Goal: Task Accomplishment & Management: Complete application form

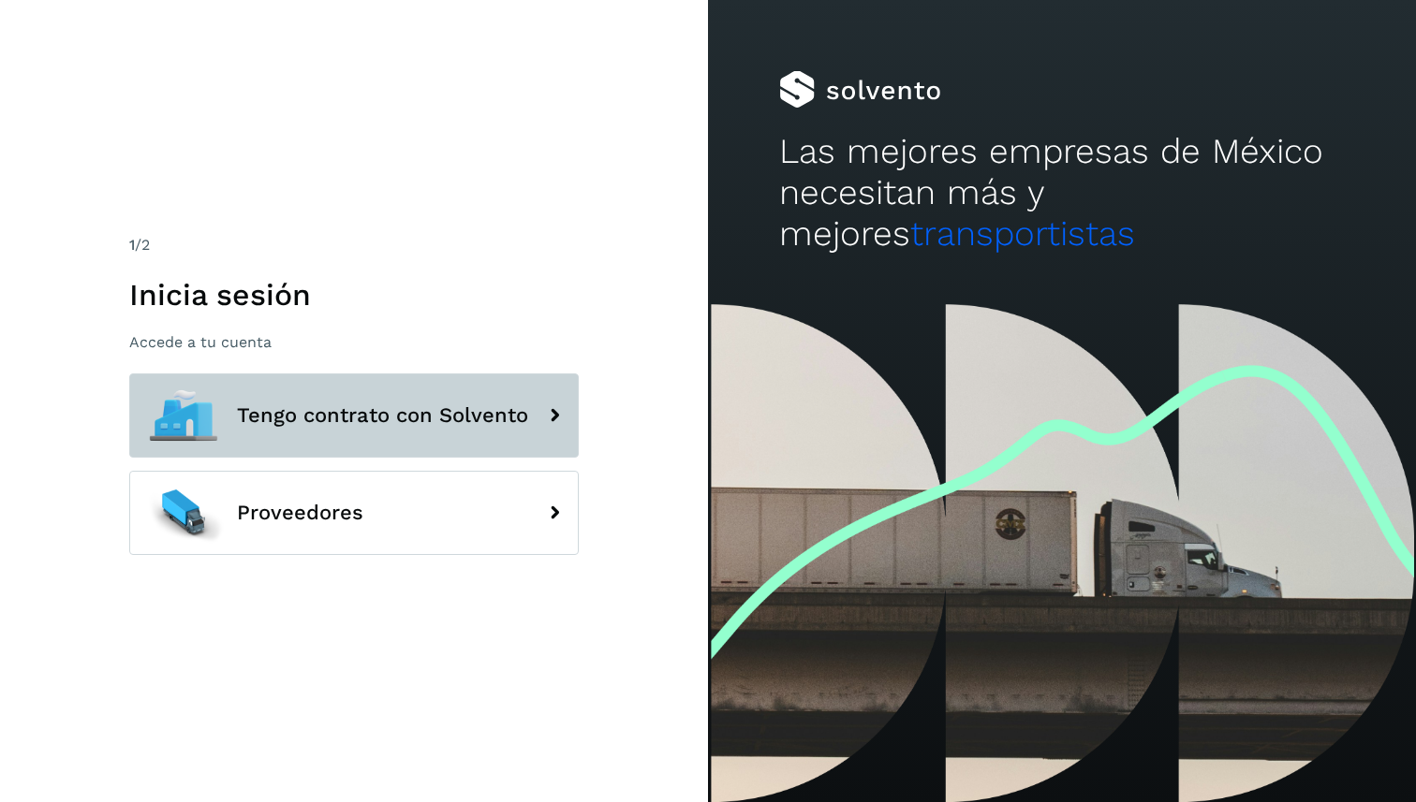
click at [446, 416] on span "Tengo contrato con Solvento" at bounding box center [382, 416] width 291 height 22
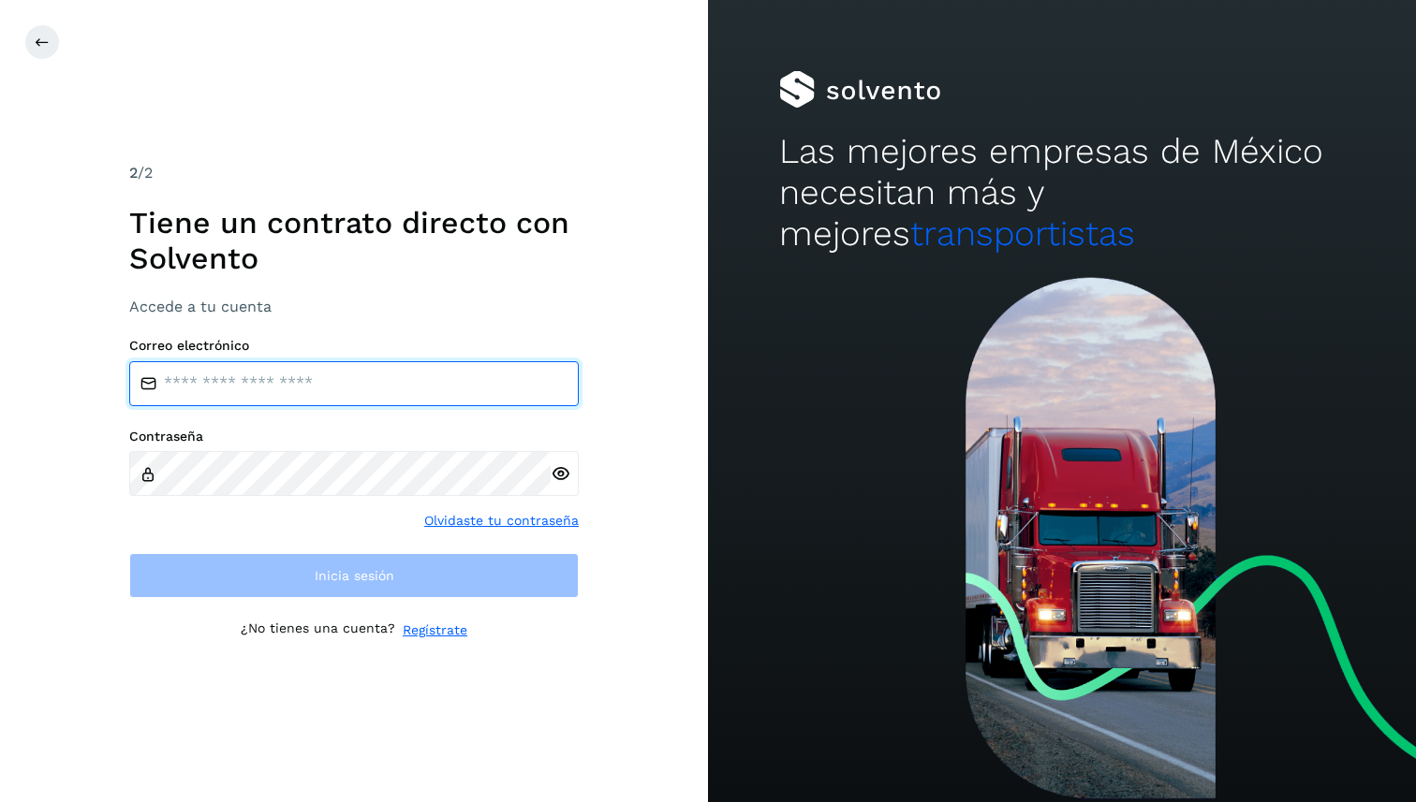
click at [363, 395] on input "email" at bounding box center [353, 383] width 449 height 45
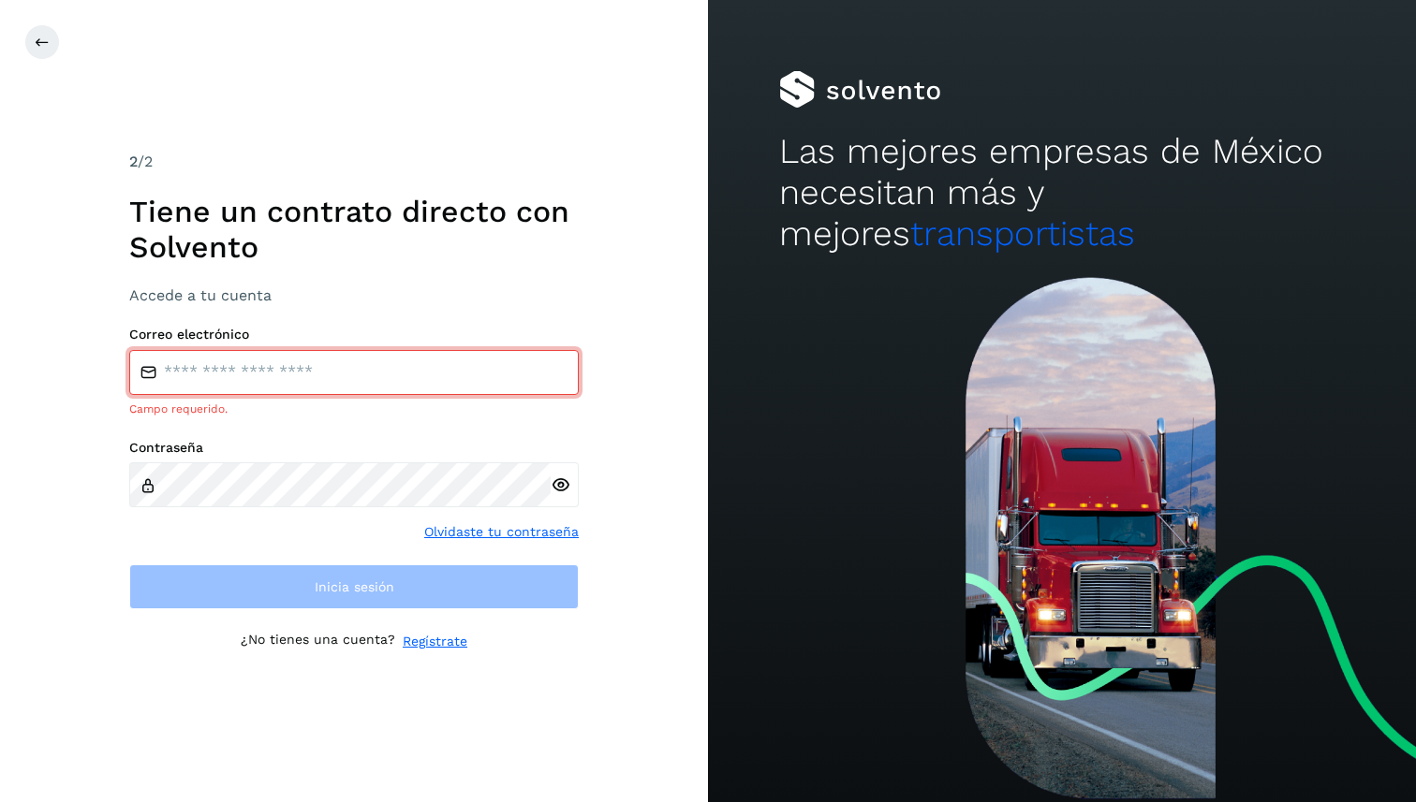
type input "**********"
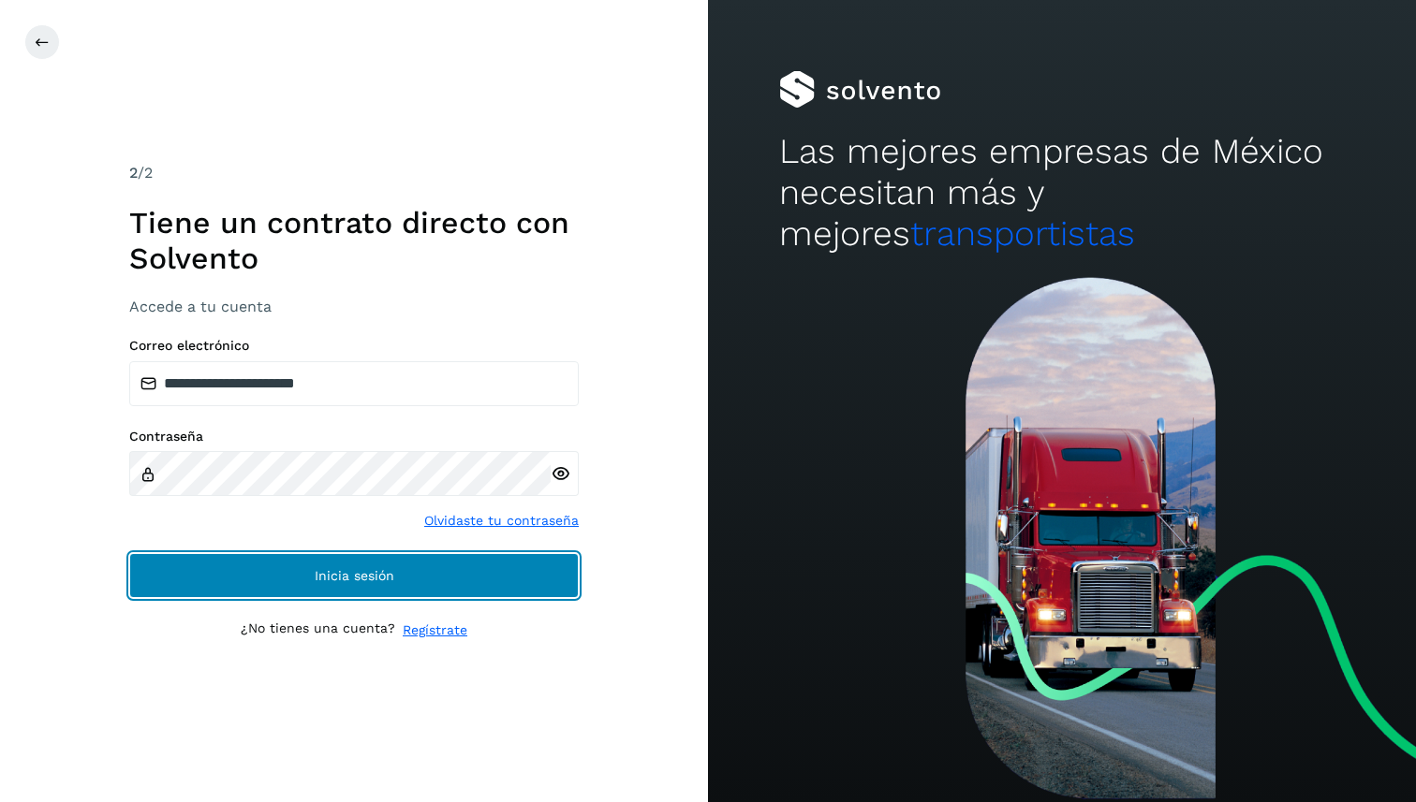
click at [365, 581] on span "Inicia sesión" at bounding box center [355, 575] width 80 height 13
click at [395, 574] on button "Inicia sesión" at bounding box center [353, 575] width 449 height 45
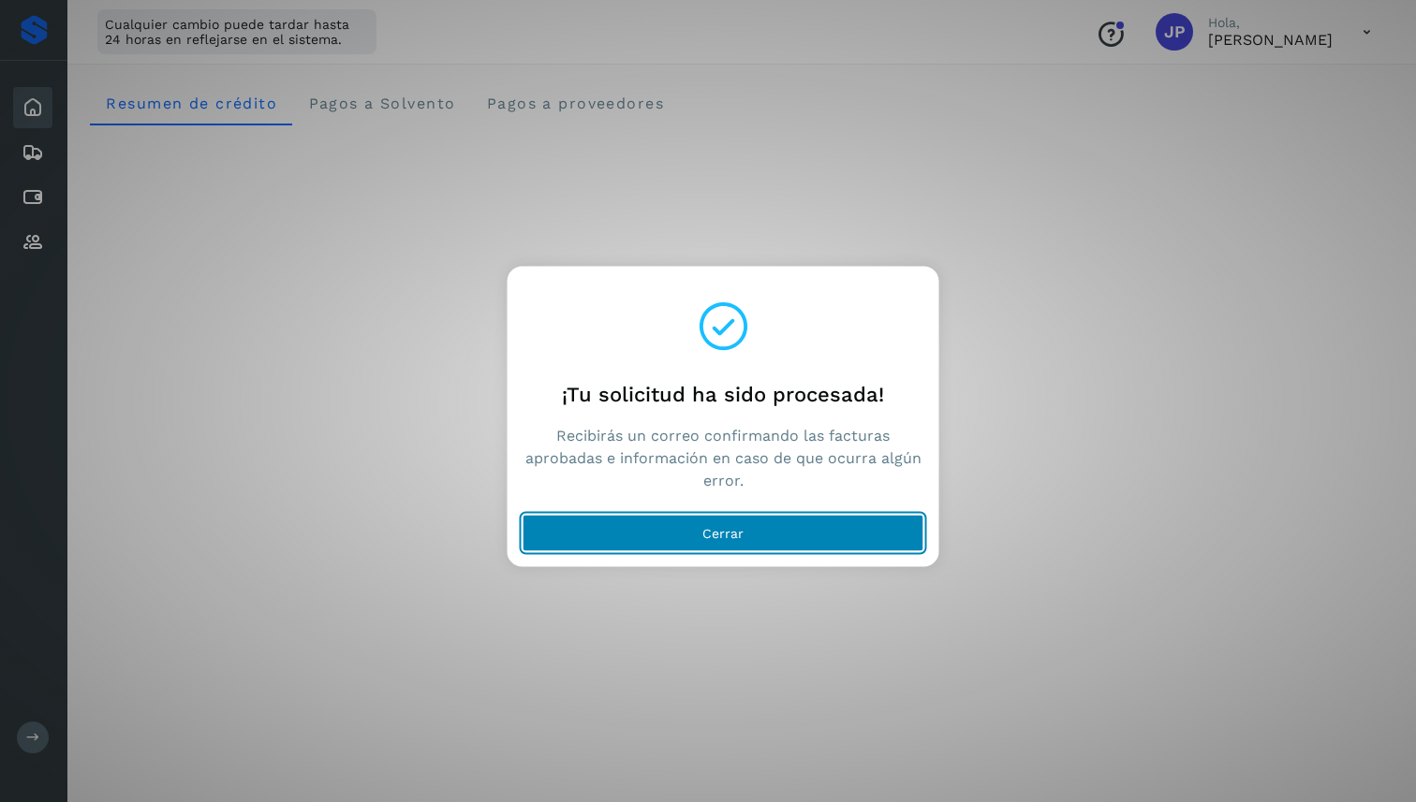
click at [824, 519] on button "Cerrar" at bounding box center [723, 532] width 402 height 37
